Goal: Task Accomplishment & Management: Use online tool/utility

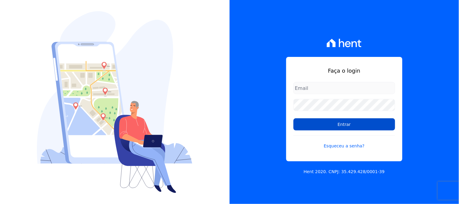
type input "[PERSON_NAME][EMAIL_ADDRESS][PERSON_NAME][DOMAIN_NAME]"
click at [336, 123] on input "Entrar" at bounding box center [344, 124] width 102 height 12
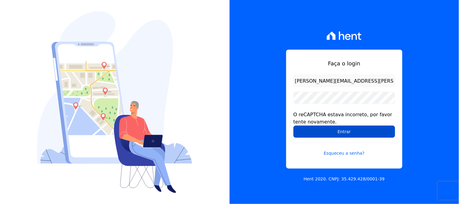
click at [328, 133] on input "Entrar" at bounding box center [344, 131] width 102 height 12
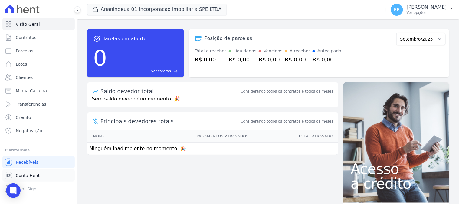
click at [34, 173] on span "Conta Hent" at bounding box center [28, 175] width 24 height 6
click at [35, 176] on span "Conta Hent" at bounding box center [28, 175] width 24 height 6
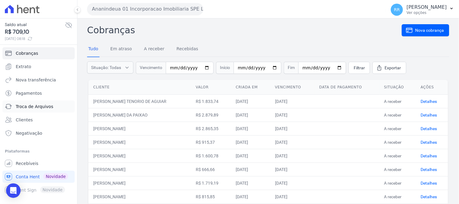
click at [43, 102] on link "Troca de Arquivos" at bounding box center [38, 106] width 72 height 12
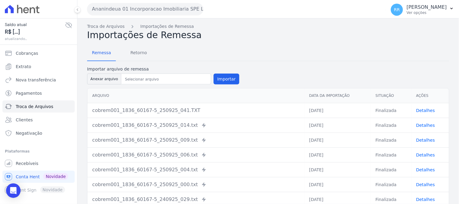
click at [40, 107] on span "Troca de Arquivos" at bounding box center [34, 106] width 37 height 6
click at [104, 80] on button "Anexar arquivo" at bounding box center [104, 78] width 34 height 11
click at [108, 77] on button "Anexar arquivo" at bounding box center [104, 78] width 34 height 11
type input "cobrem001_1836_60167-5_250925_010.TXT"
click at [227, 77] on button "Importar" at bounding box center [226, 78] width 26 height 11
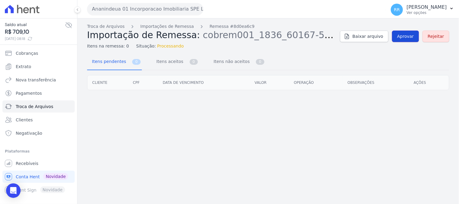
click at [410, 39] on span "Aprovar" at bounding box center [405, 36] width 17 height 6
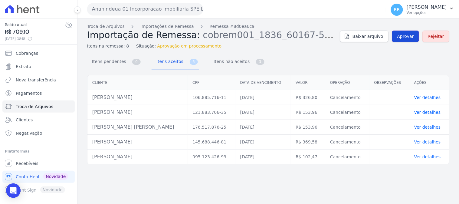
click at [406, 34] on span "Aprovar" at bounding box center [405, 36] width 17 height 6
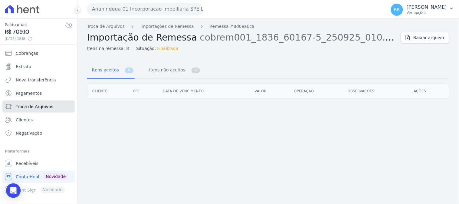
click at [41, 105] on span "Troca de Arquivos" at bounding box center [34, 106] width 37 height 6
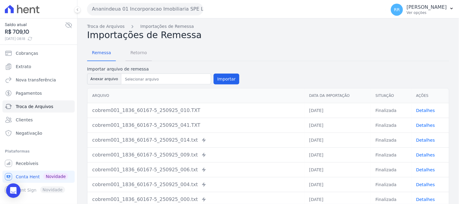
click at [139, 54] on span "Retorno" at bounding box center [139, 53] width 24 height 12
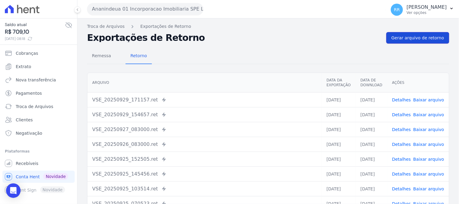
click at [422, 35] on span "Gerar arquivo de retorno" at bounding box center [417, 38] width 53 height 6
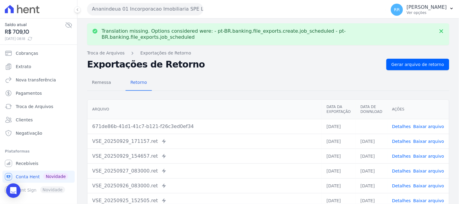
click at [403, 124] on link "Detalhes" at bounding box center [401, 126] width 19 height 5
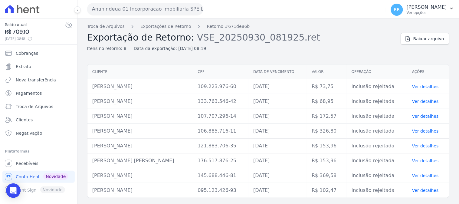
drag, startPoint x: 244, startPoint y: 109, endPoint x: 217, endPoint y: 154, distance: 51.8
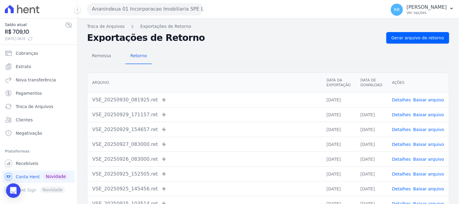
click at [397, 128] on link "Detalhes" at bounding box center [401, 129] width 19 height 5
click at [403, 113] on link "Detalhes" at bounding box center [401, 114] width 19 height 5
click at [401, 99] on link "Detalhes" at bounding box center [401, 99] width 19 height 5
click at [405, 100] on link "Detalhes" at bounding box center [401, 99] width 19 height 5
click at [45, 108] on span "Troca de Arquivos" at bounding box center [34, 106] width 37 height 6
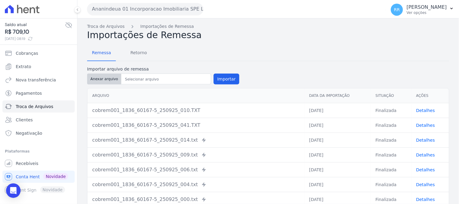
click at [104, 79] on button "Anexar arquivo" at bounding box center [104, 78] width 34 height 11
click at [109, 78] on button "Anexar arquivo" at bounding box center [104, 78] width 34 height 11
click at [101, 79] on button "Anexar arquivo" at bounding box center [104, 78] width 34 height 11
type input "cobrem001_1836_60167-5_290925_010.TXT"
click at [225, 77] on button "Importar" at bounding box center [226, 78] width 26 height 11
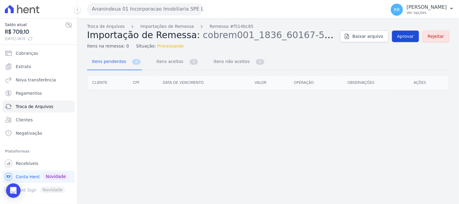
click at [408, 32] on link "Aprovar" at bounding box center [405, 36] width 27 height 11
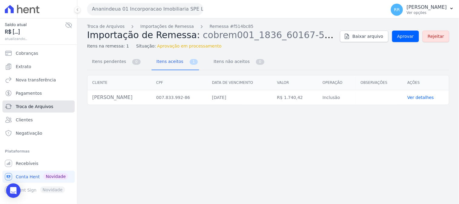
click at [40, 107] on span "Troca de Arquivos" at bounding box center [34, 106] width 37 height 6
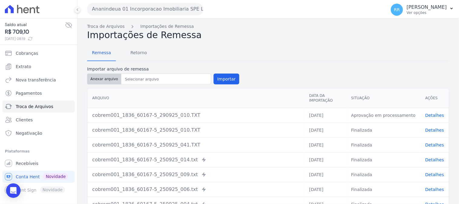
click at [108, 82] on button "Anexar arquivo" at bounding box center [104, 78] width 34 height 11
type input "cobrem001_1836_60167-5_300925_002.TXT"
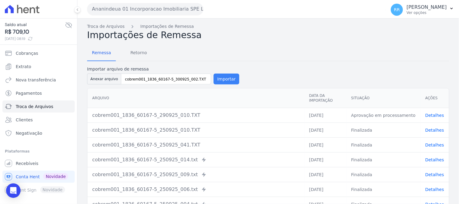
click at [220, 78] on button "Importar" at bounding box center [226, 78] width 26 height 11
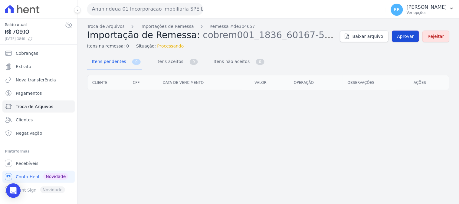
click at [403, 38] on span "Aprovar" at bounding box center [405, 36] width 17 height 6
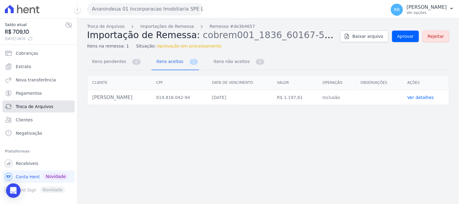
click at [38, 106] on span "Troca de Arquivos" at bounding box center [34, 106] width 37 height 6
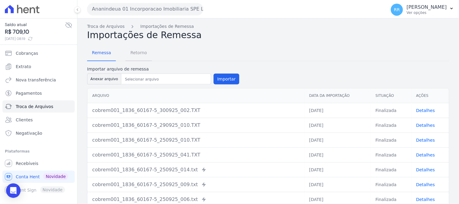
click at [137, 52] on span "Retorno" at bounding box center [139, 53] width 24 height 12
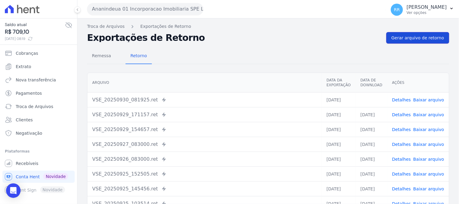
click at [406, 37] on span "Gerar arquivo de retorno" at bounding box center [417, 38] width 53 height 6
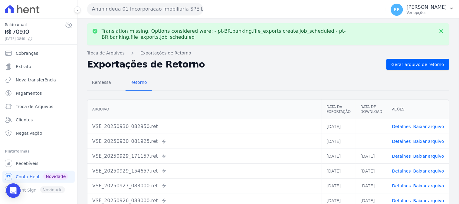
click at [402, 139] on link "Detalhes" at bounding box center [401, 141] width 19 height 5
click at [399, 124] on link "Detalhes" at bounding box center [401, 126] width 19 height 5
click at [426, 124] on link "Baixar arquivo" at bounding box center [428, 126] width 31 height 5
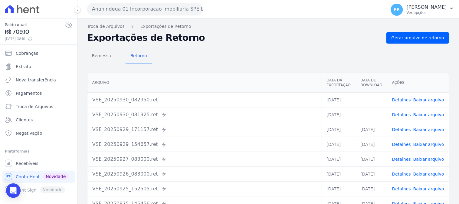
click at [138, 8] on button "Ananindeua 01 Incorporacao Imobiliaria SPE LTDA" at bounding box center [145, 9] width 116 height 12
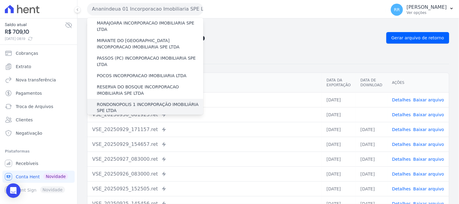
scroll to position [169, 0]
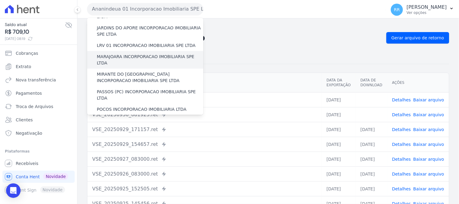
click at [135, 54] on label "MARAJOARA INCORPORACAO IMOBILIARIA SPE LTDA" at bounding box center [150, 60] width 106 height 13
click at [0, 0] on input "MARAJOARA INCORPORACAO IMOBILIARIA SPE LTDA" at bounding box center [0, 0] width 0 height 0
